Goal: Information Seeking & Learning: Learn about a topic

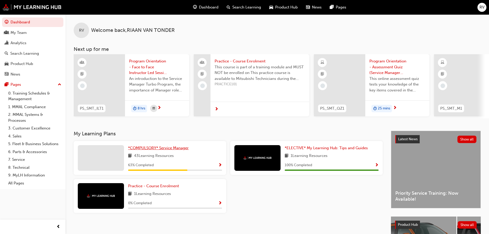
click at [156, 149] on span "*COMPULSORY* Service Manager" at bounding box center [158, 147] width 61 height 5
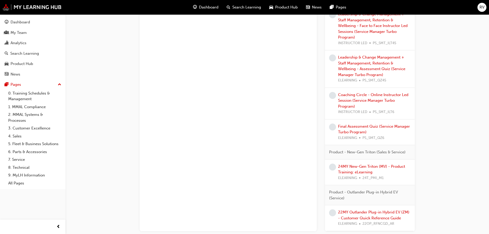
scroll to position [541, 0]
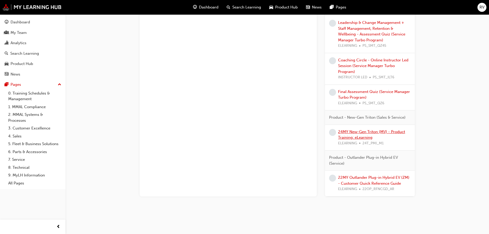
click at [364, 132] on link "24MY New-Gen Triton (MV) - Product Training: eLearning" at bounding box center [371, 134] width 67 height 11
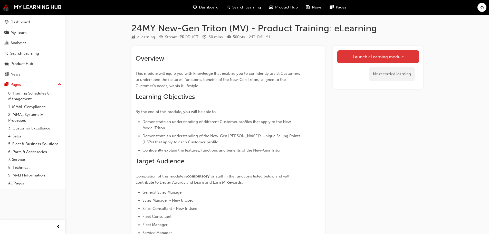
click at [376, 58] on link "Launch eLearning module" at bounding box center [378, 56] width 82 height 13
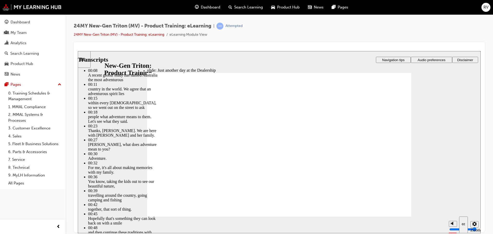
drag, startPoint x: 209, startPoint y: 185, endPoint x: 338, endPoint y: 182, distance: 128.6
drag, startPoint x: 339, startPoint y: 184, endPoint x: 345, endPoint y: 183, distance: 5.9
type input "260"
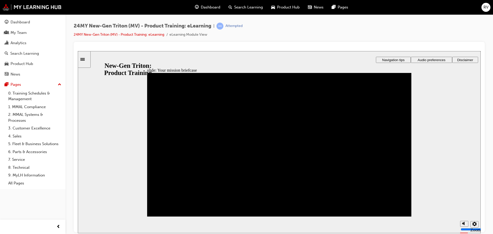
drag, startPoint x: 275, startPoint y: 173, endPoint x: 270, endPoint y: 172, distance: 5.2
drag, startPoint x: 291, startPoint y: 177, endPoint x: 200, endPoint y: 125, distance: 105.0
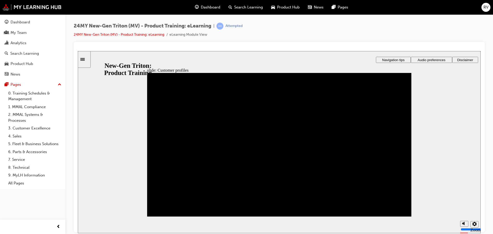
drag, startPoint x: 262, startPoint y: 177, endPoint x: 167, endPoint y: 126, distance: 107.6
drag, startPoint x: 162, startPoint y: 199, endPoint x: 291, endPoint y: 146, distance: 139.4
drag, startPoint x: 165, startPoint y: 175, endPoint x: 165, endPoint y: 147, distance: 27.5
drag, startPoint x: 261, startPoint y: 196, endPoint x: 294, endPoint y: 117, distance: 85.6
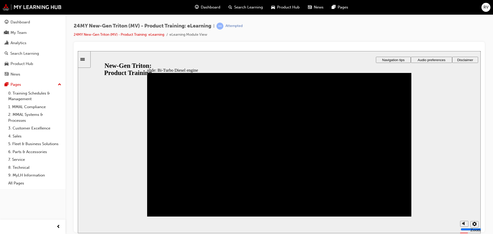
drag, startPoint x: 367, startPoint y: 180, endPoint x: 382, endPoint y: 141, distance: 42.3
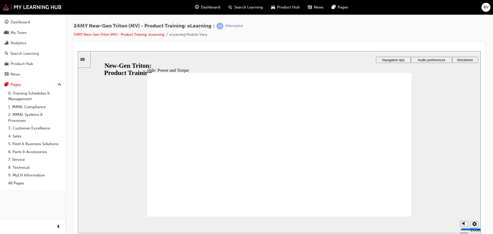
drag, startPoint x: 380, startPoint y: 183, endPoint x: 386, endPoint y: 181, distance: 6.4
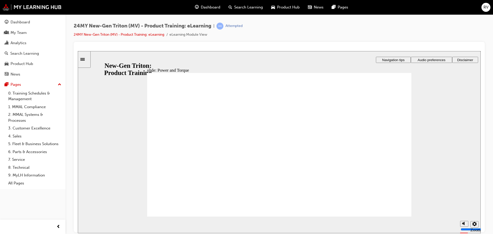
drag, startPoint x: 371, startPoint y: 144, endPoint x: 371, endPoint y: 134, distance: 10.3
drag, startPoint x: 371, startPoint y: 133, endPoint x: 370, endPoint y: 139, distance: 5.5
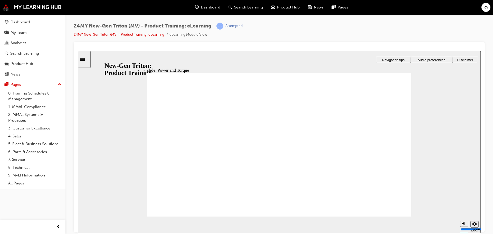
drag, startPoint x: 373, startPoint y: 139, endPoint x: 362, endPoint y: 148, distance: 14.6
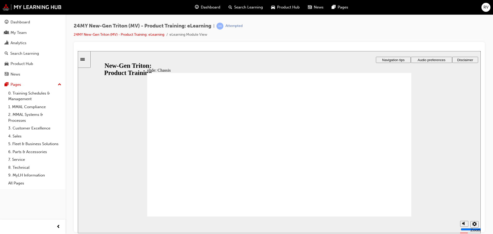
drag, startPoint x: 208, startPoint y: 177, endPoint x: 208, endPoint y: 173, distance: 3.8
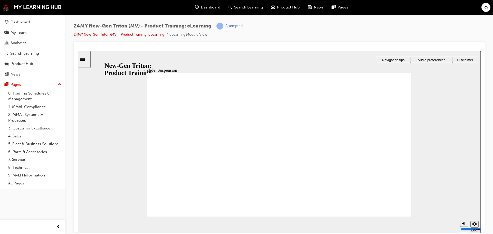
drag, startPoint x: 385, startPoint y: 115, endPoint x: 386, endPoint y: 105, distance: 9.5
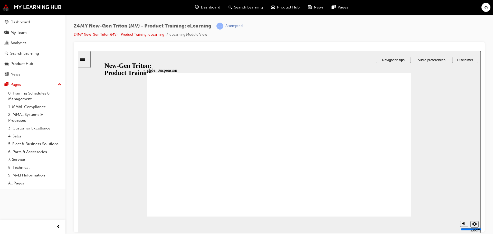
drag, startPoint x: 296, startPoint y: 191, endPoint x: 281, endPoint y: 191, distance: 14.9
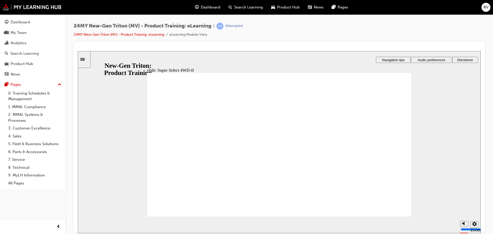
drag, startPoint x: 332, startPoint y: 190, endPoint x: 336, endPoint y: 189, distance: 3.7
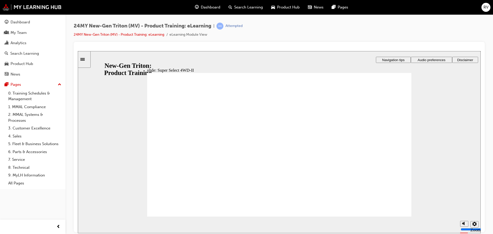
drag, startPoint x: 389, startPoint y: 114, endPoint x: 370, endPoint y: 102, distance: 21.9
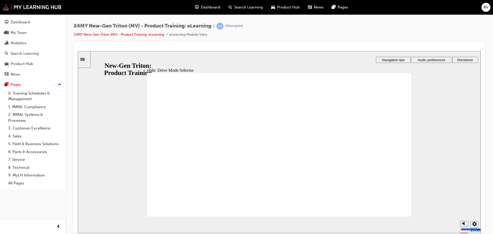
drag, startPoint x: 209, startPoint y: 165, endPoint x: 183, endPoint y: 171, distance: 26.3
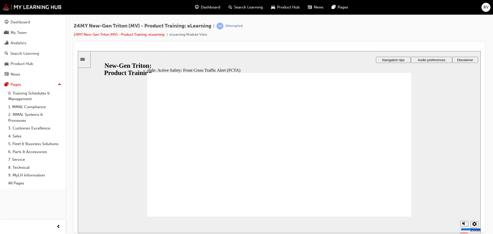
drag, startPoint x: 380, startPoint y: 183, endPoint x: 390, endPoint y: 182, distance: 10.1
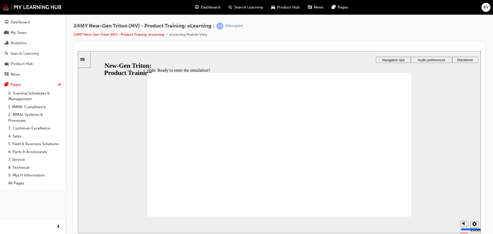
checkbox input "true"
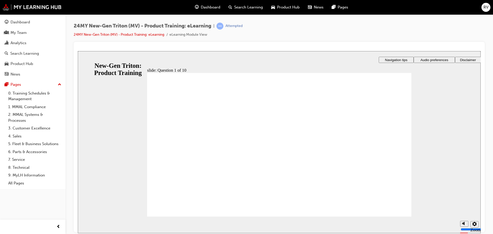
radio input "true"
